Goal: Information Seeking & Learning: Find specific fact

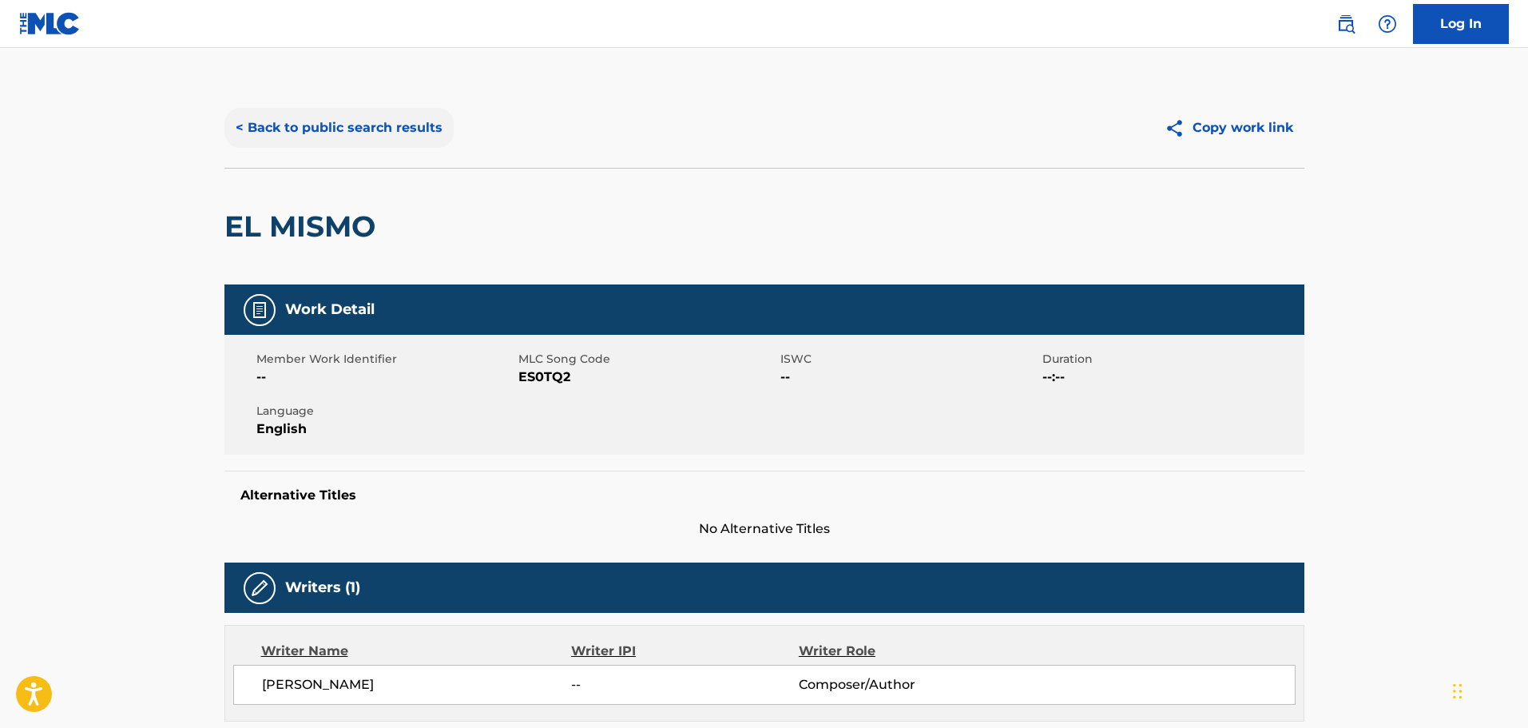
click at [353, 136] on button "< Back to public search results" at bounding box center [338, 128] width 229 height 40
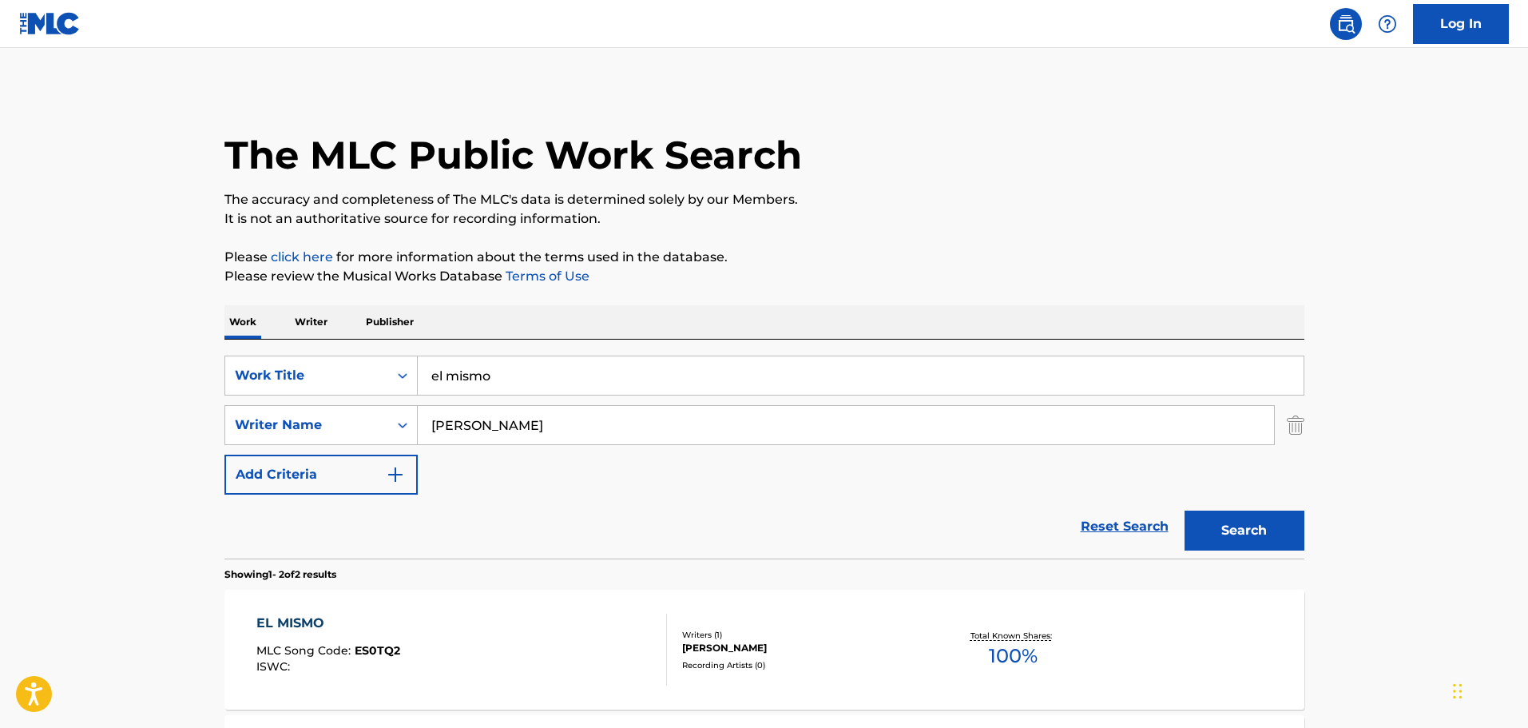
scroll to position [160, 0]
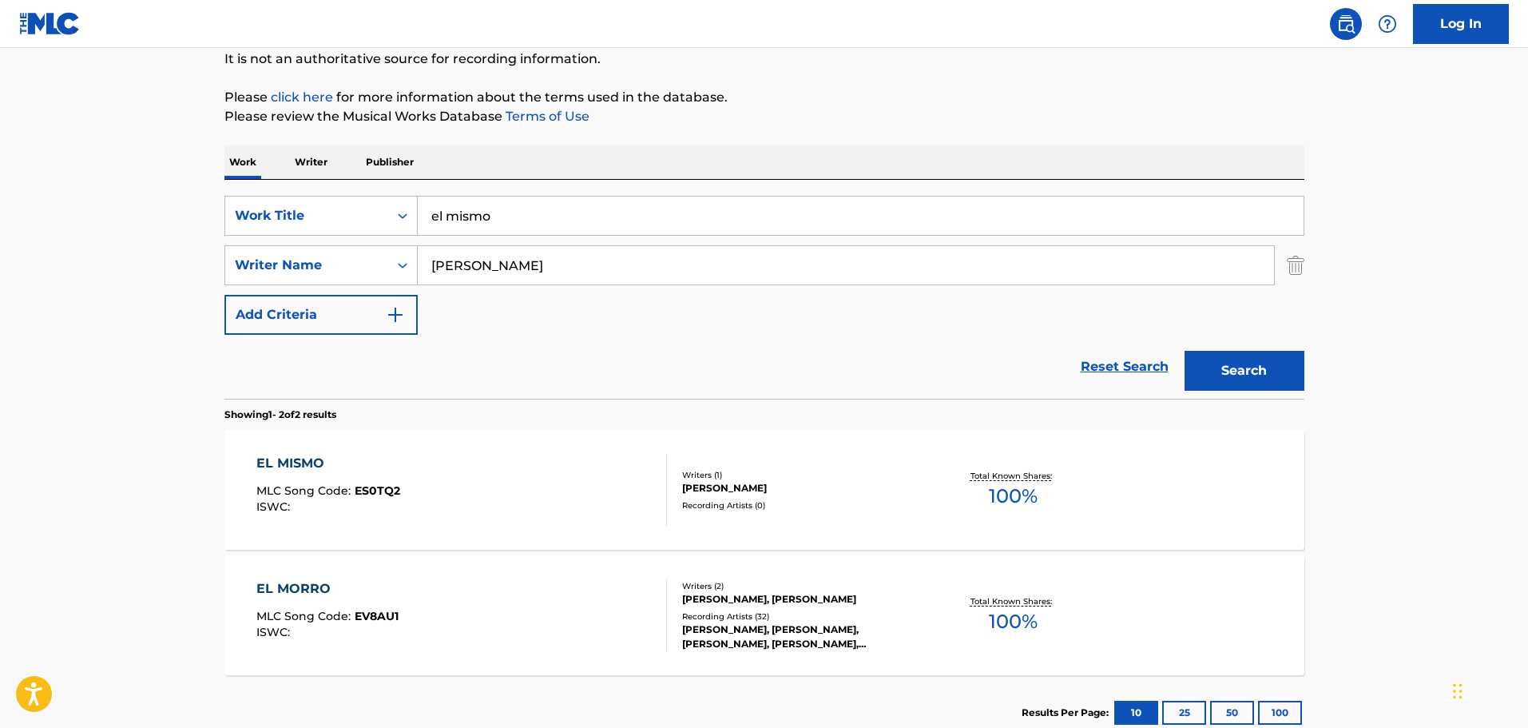
click at [511, 209] on input "el mismo" at bounding box center [861, 215] width 886 height 38
type input "de esta me levanto"
click at [522, 260] on input "[PERSON_NAME]" at bounding box center [846, 265] width 856 height 38
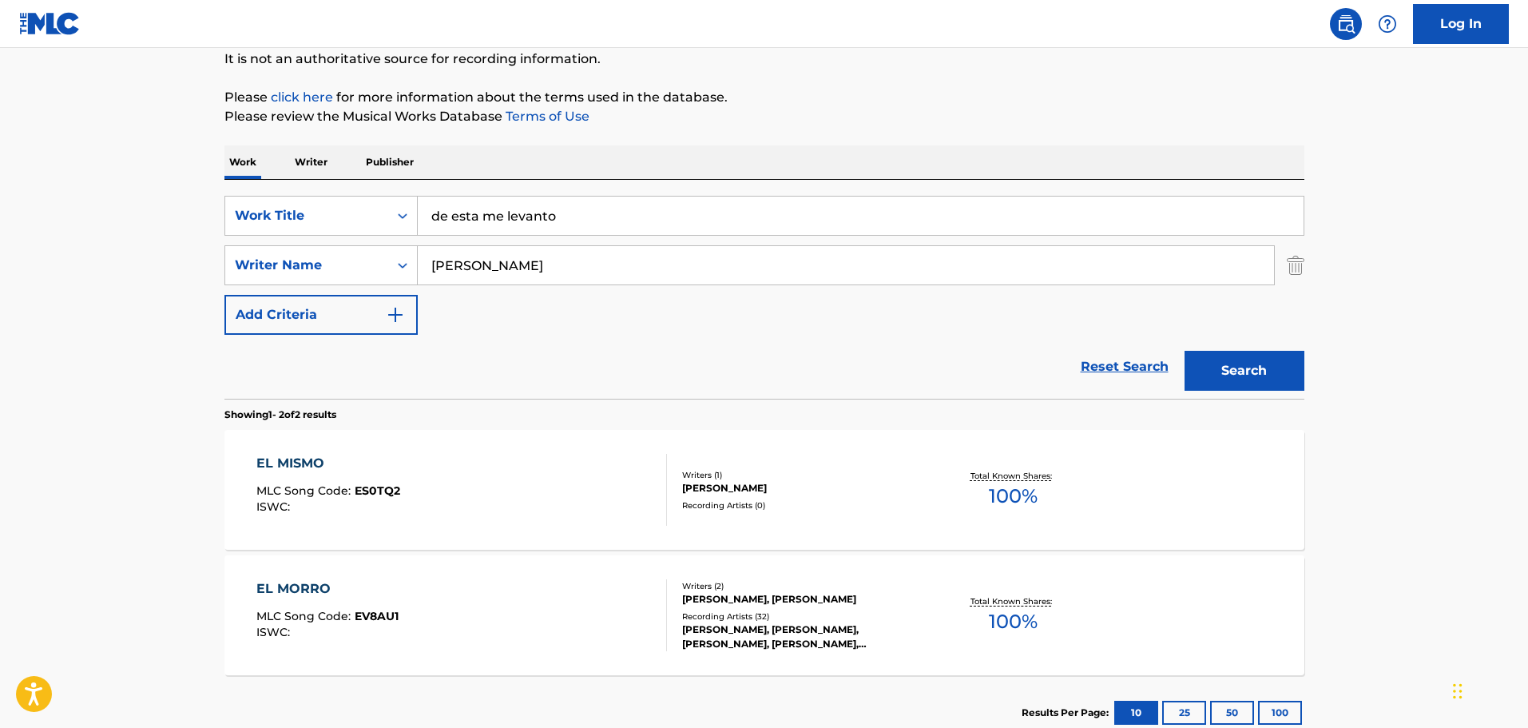
click at [522, 260] on input "[PERSON_NAME]" at bounding box center [846, 265] width 856 height 38
paste input "[PERSON_NAME]"
click at [1184, 351] on button "Search" at bounding box center [1244, 371] width 120 height 40
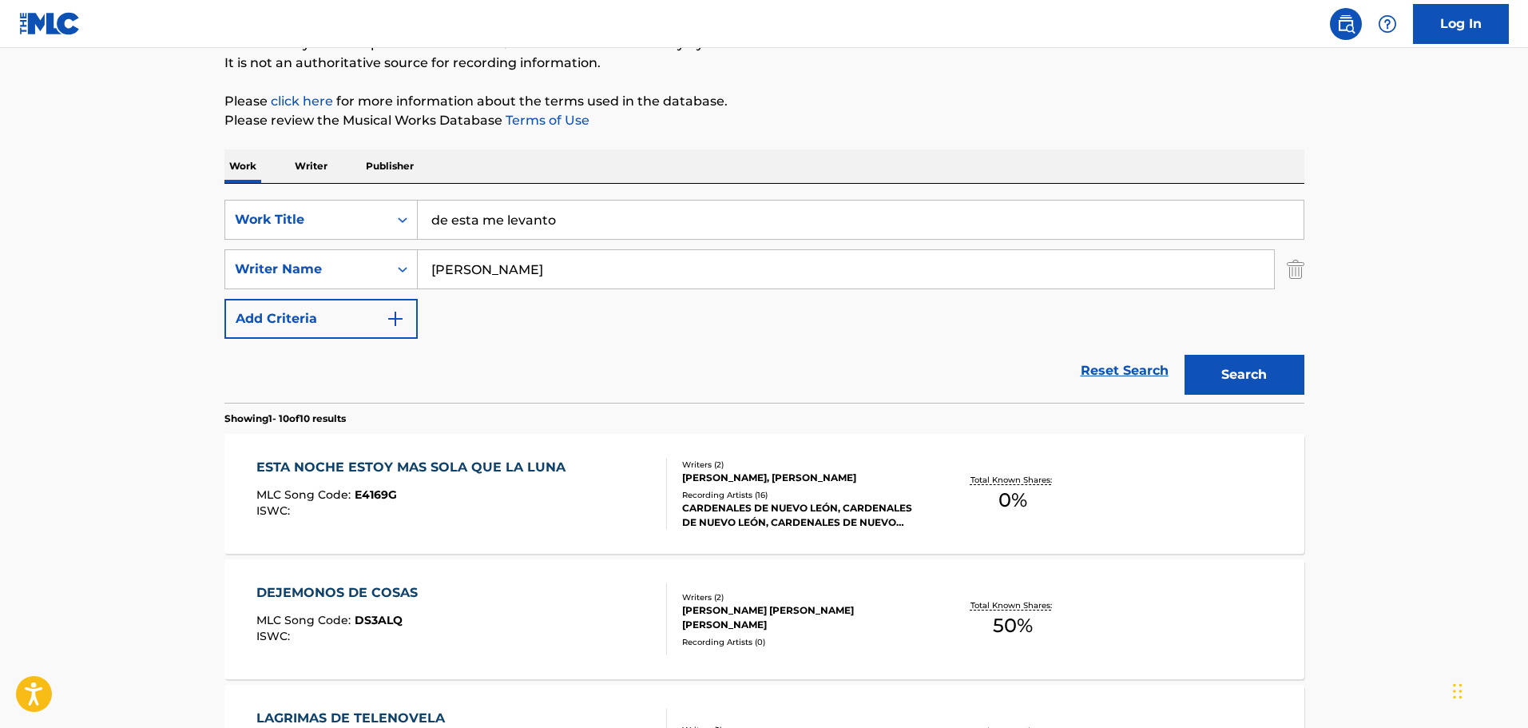
scroll to position [80, 0]
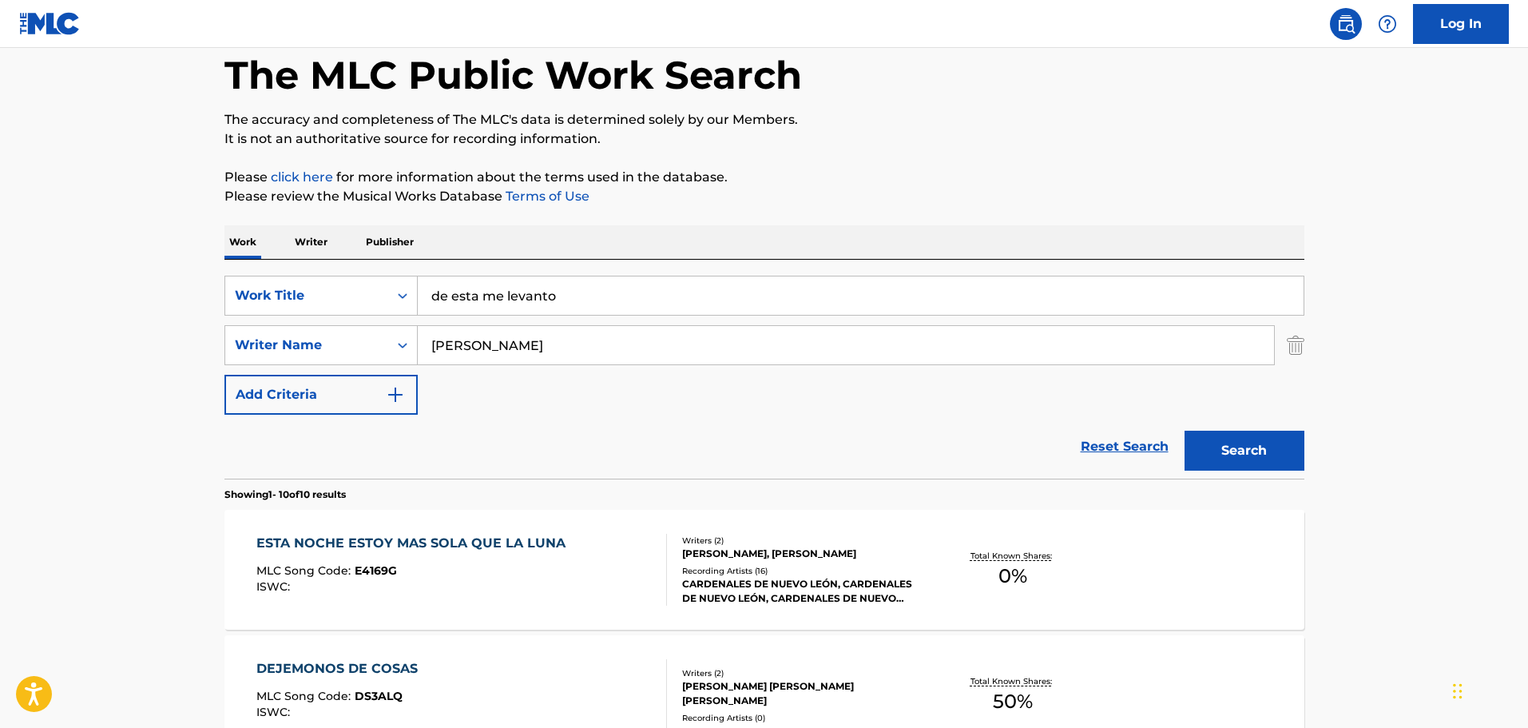
click at [573, 356] on input "[PERSON_NAME]" at bounding box center [846, 345] width 856 height 38
paste input "[PERSON_NAME]"
click at [1184, 430] on button "Search" at bounding box center [1244, 450] width 120 height 40
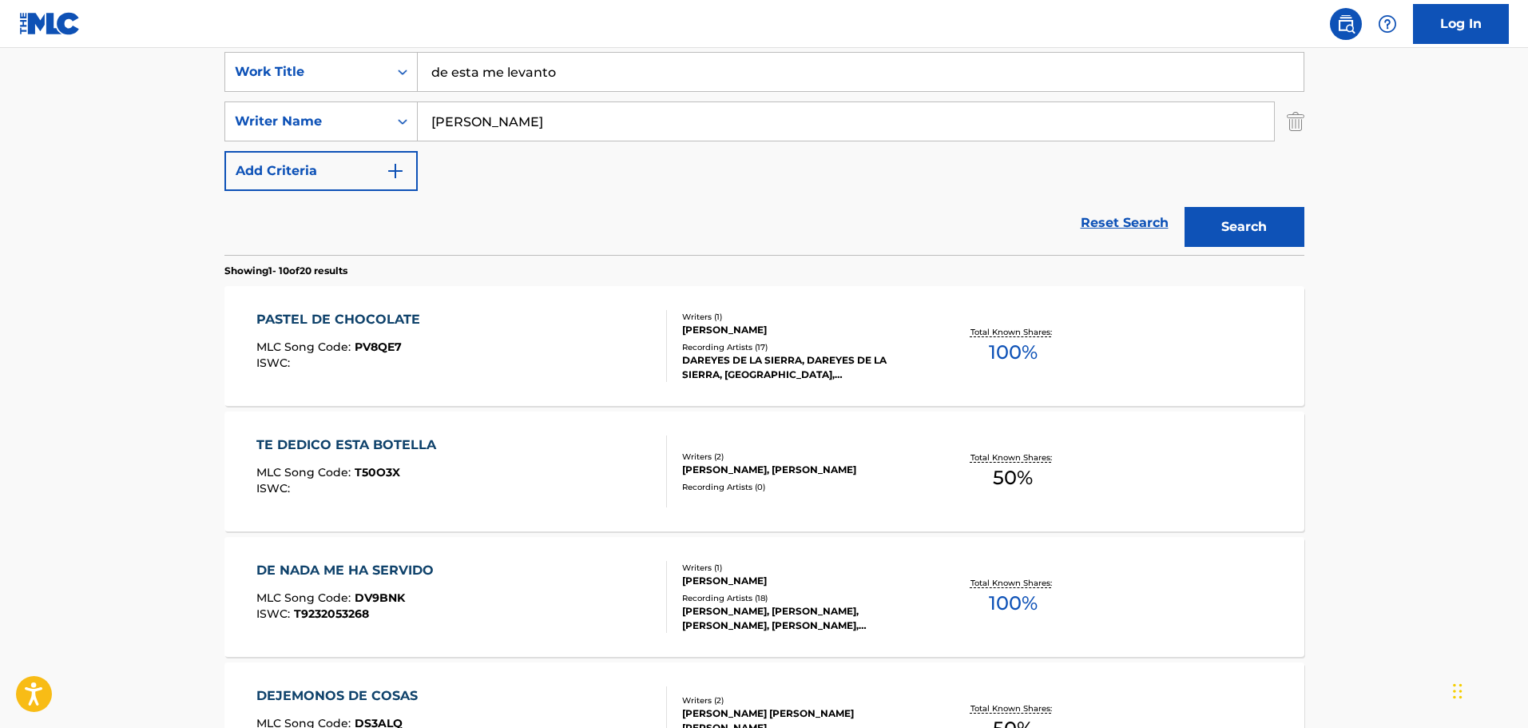
scroll to position [0, 0]
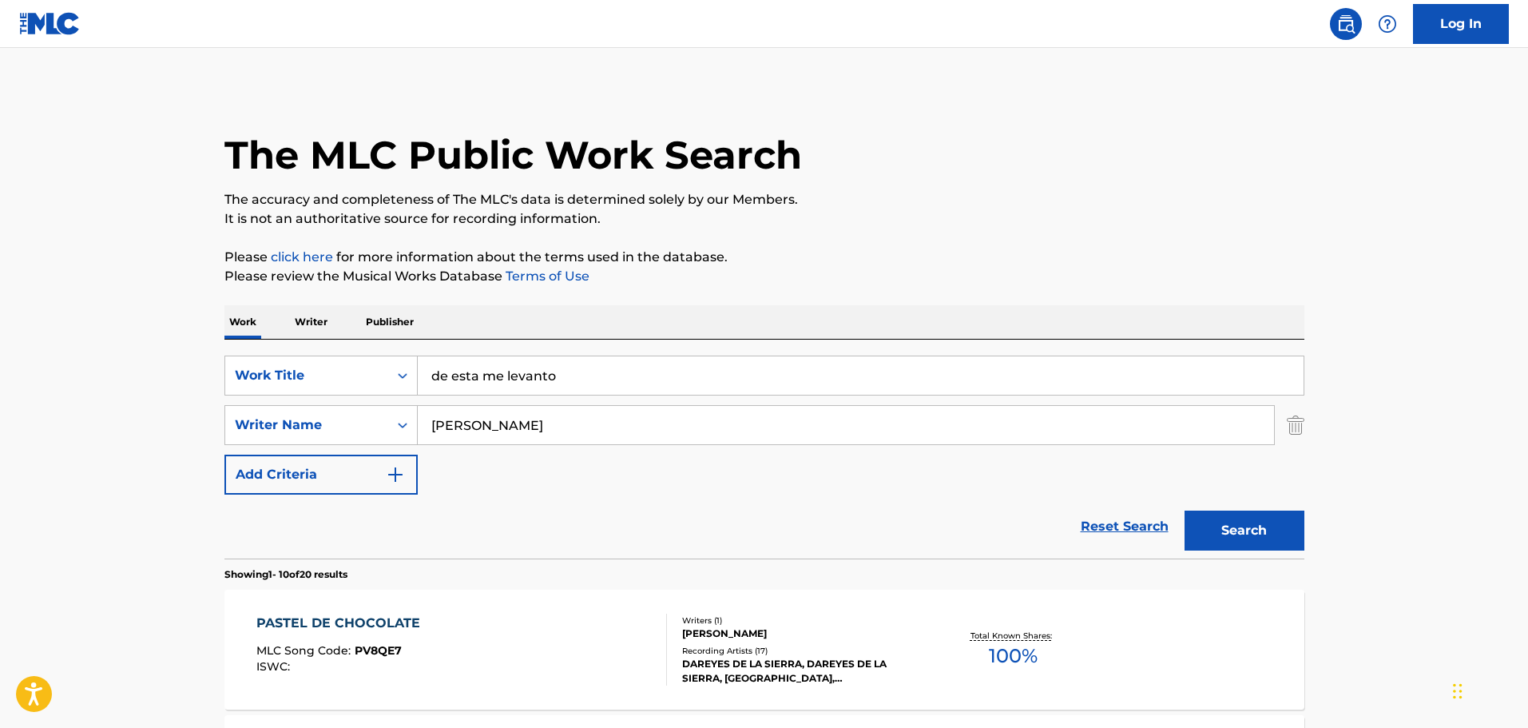
click at [533, 422] on input "[PERSON_NAME]" at bounding box center [846, 425] width 856 height 38
paste input "Sergi"
type input "[PERSON_NAME]"
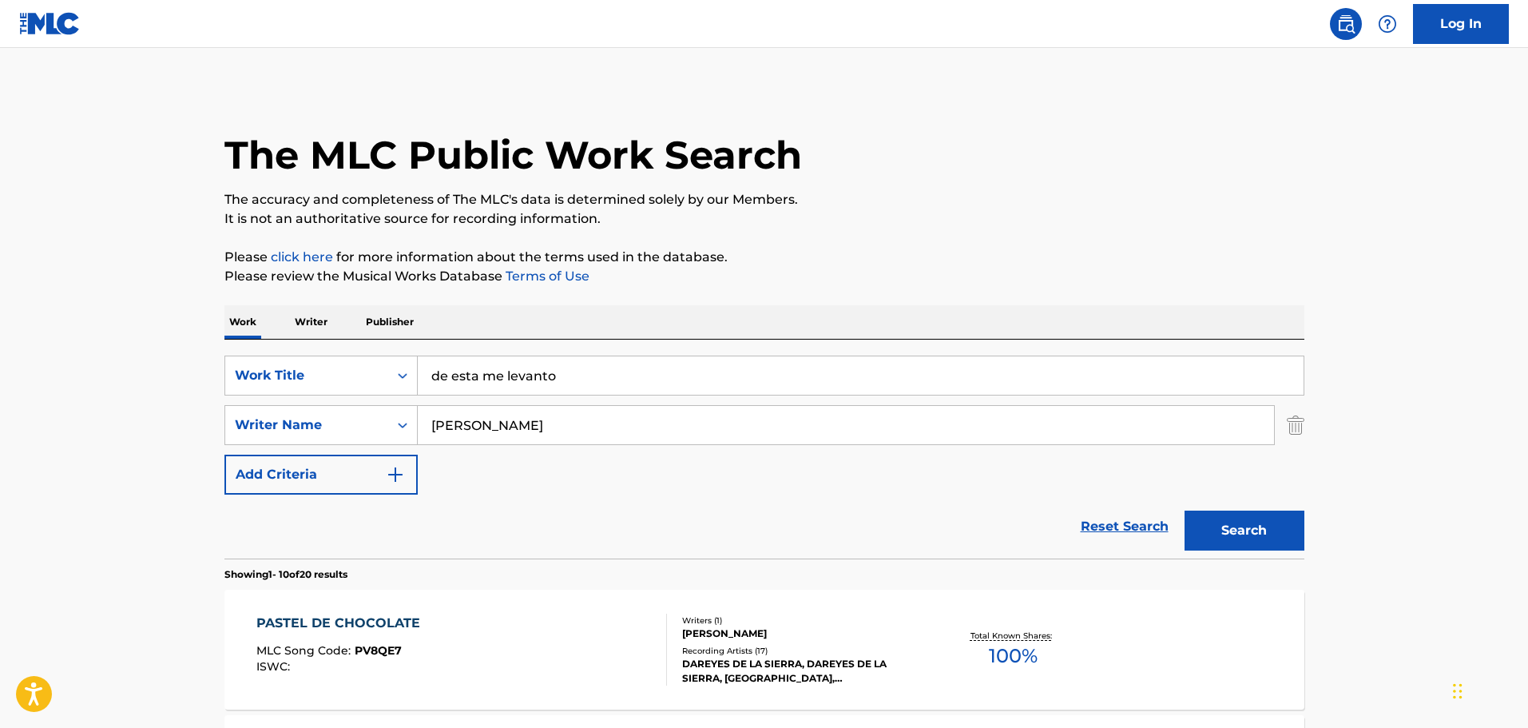
click at [1184, 510] on button "Search" at bounding box center [1244, 530] width 120 height 40
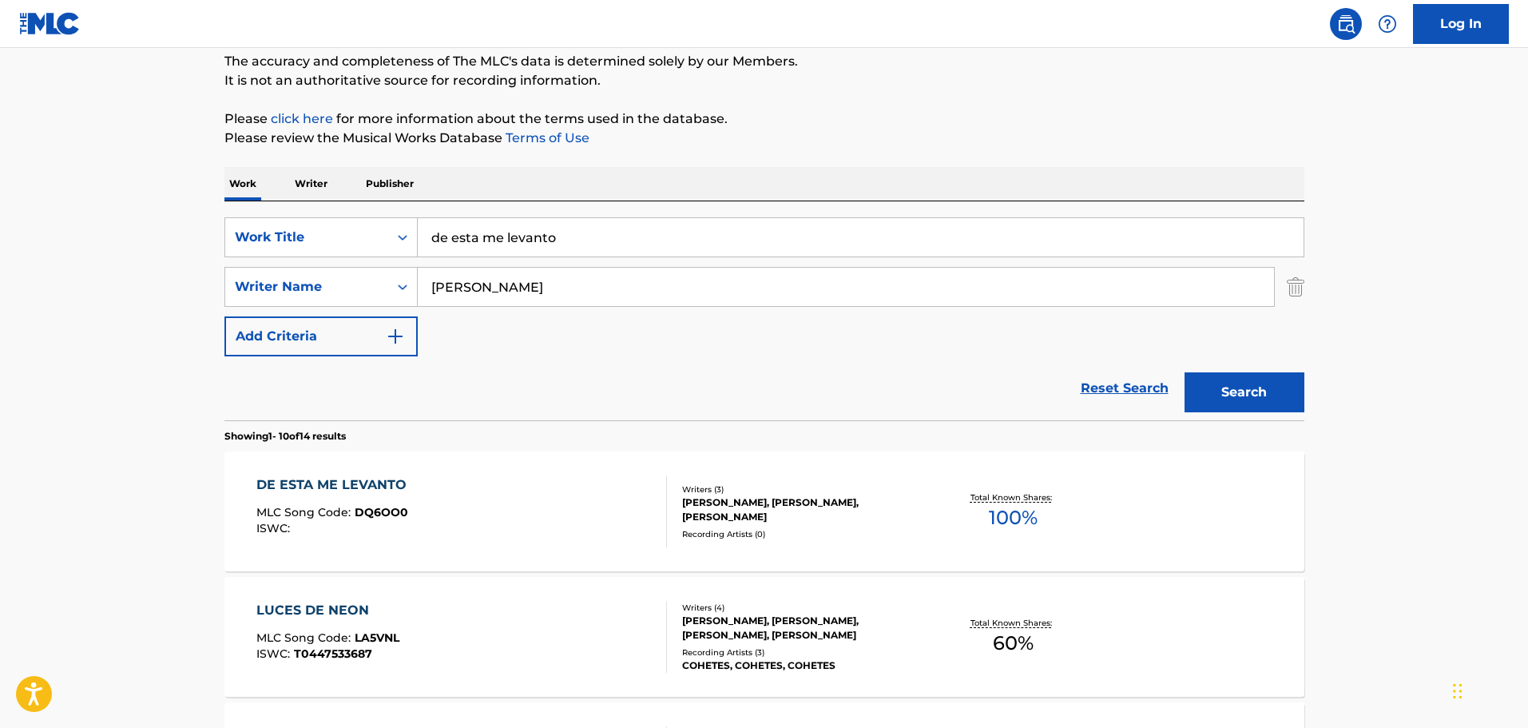
scroll to position [160, 0]
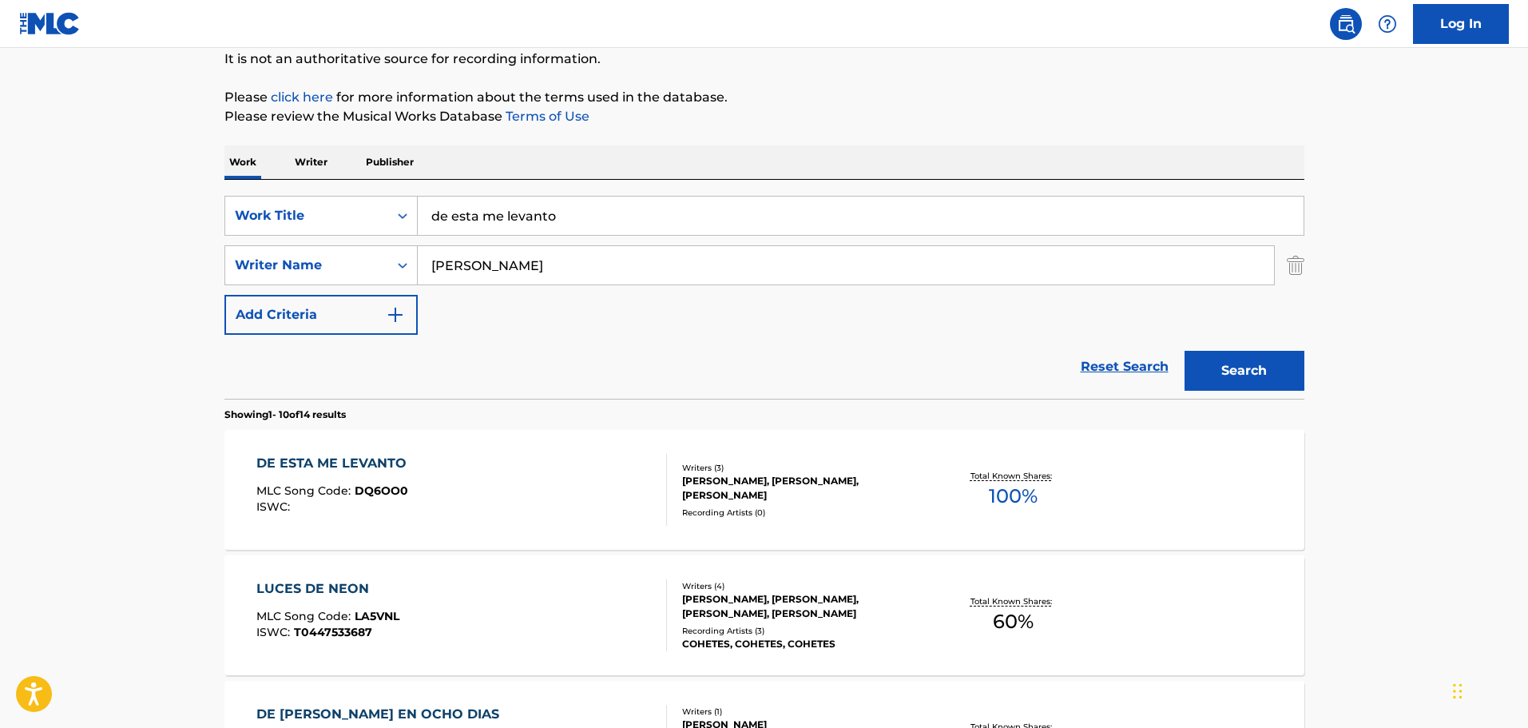
click at [533, 508] on div "DE ESTA ME LEVANTO MLC Song Code : DQ6OO0 ISWC :" at bounding box center [461, 490] width 410 height 72
